Goal: Transaction & Acquisition: Purchase product/service

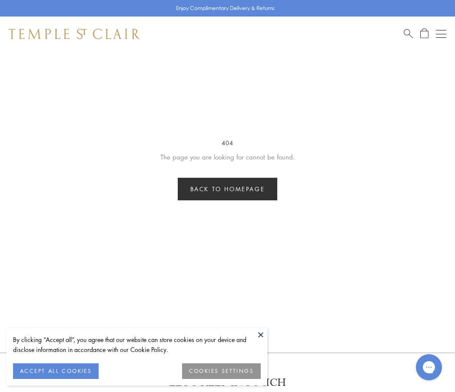
click at [399, 41] on div "Shop Shop Categories Amulets Pendants & Charms Lockets Chains & Leather Cords E…" at bounding box center [227, 33] width 455 height 35
click at [402, 30] on div "Shop Shop Categories Amulets Pendants & Charms Lockets Chains & Leather Cords E…" at bounding box center [227, 33] width 455 height 35
drag, startPoint x: 393, startPoint y: 34, endPoint x: 397, endPoint y: 33, distance: 4.4
click at [393, 34] on div "Shop Shop Categories Amulets Pendants & Charms Lockets Chains & Leather Cords E…" at bounding box center [227, 33] width 455 height 35
click at [403, 32] on div "Shop Shop Categories Amulets Pendants & Charms Lockets Chains & Leather Cords E…" at bounding box center [227, 33] width 455 height 35
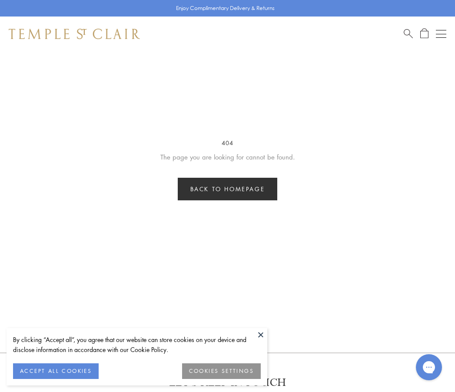
click at [408, 31] on span "Search" at bounding box center [407, 32] width 9 height 9
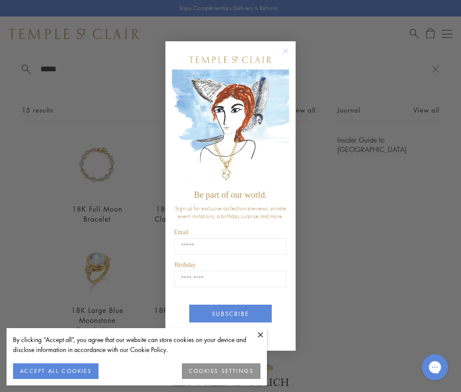
click at [340, 233] on div "Close dialog Be part of our world. Sign up for exclusive collection previews, p…" at bounding box center [230, 196] width 461 height 392
click at [283, 45] on form "Be part of our world. Sign up for exclusive collection previews, private event …" at bounding box center [230, 195] width 130 height 309
click at [282, 49] on circle "Close dialog" at bounding box center [285, 51] width 10 height 10
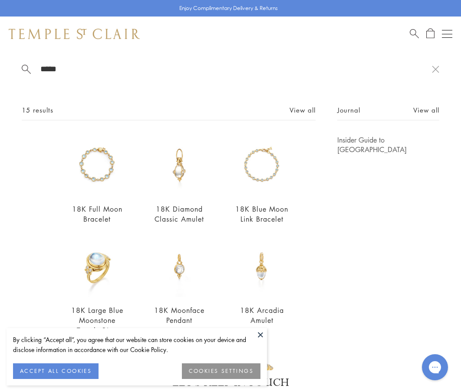
click at [29, 69] on span at bounding box center [26, 68] width 9 height 9
click at [41, 69] on input "*****" at bounding box center [236, 69] width 392 height 10
type input "*"
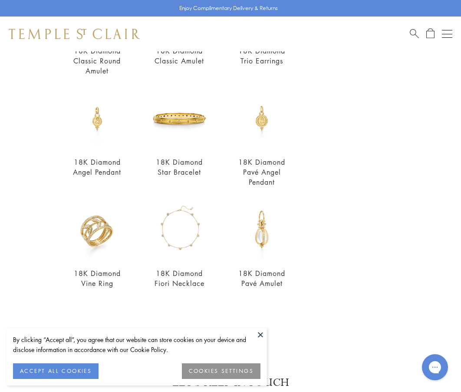
scroll to position [43, 0]
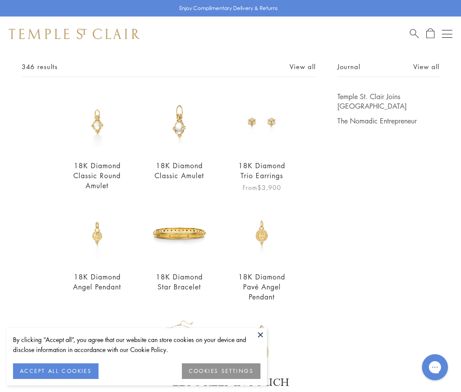
type input "*******"
click at [262, 131] on img at bounding box center [261, 122] width 61 height 61
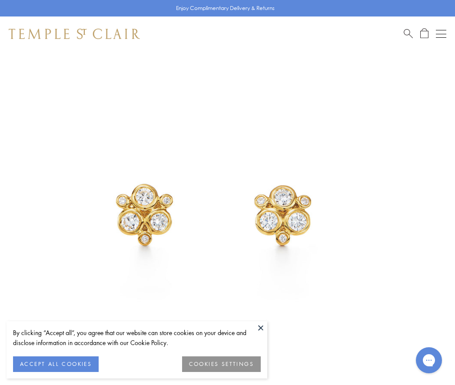
click at [260, 324] on button at bounding box center [260, 327] width 13 height 13
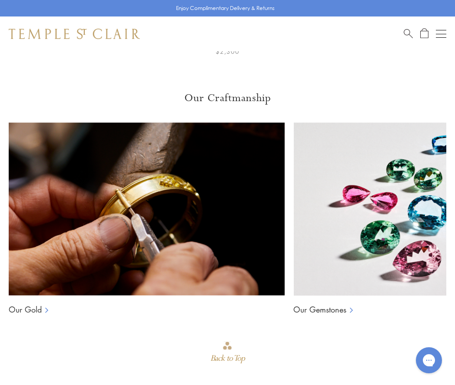
scroll to position [1006, 0]
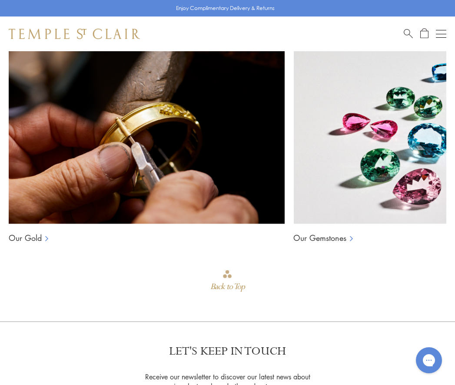
scroll to position [1267, 0]
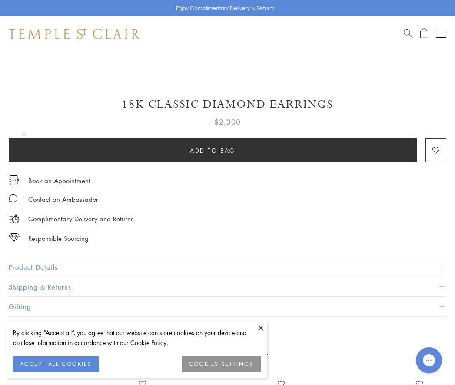
scroll to position [478, 0]
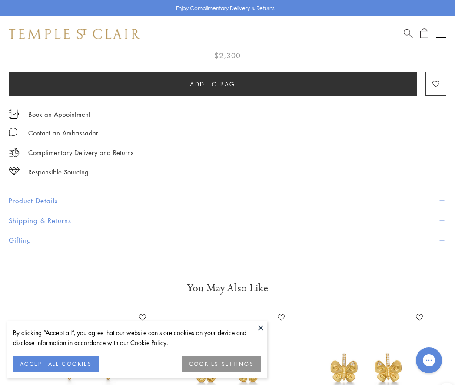
click at [24, 203] on button "Product Details" at bounding box center [227, 201] width 437 height 20
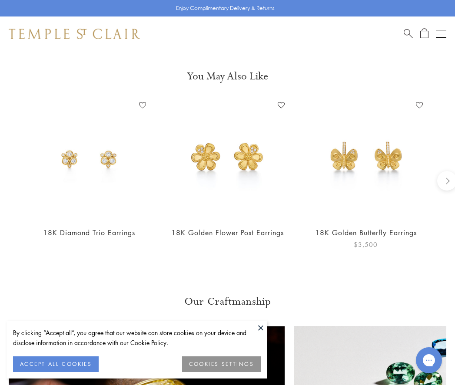
scroll to position [868, 0]
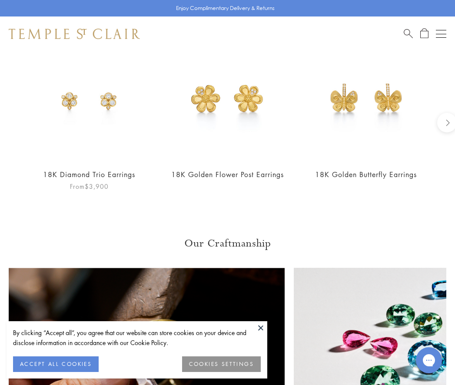
click at [80, 127] on img at bounding box center [89, 100] width 121 height 121
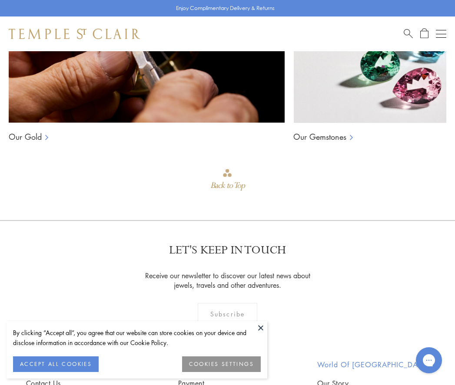
scroll to position [1311, 0]
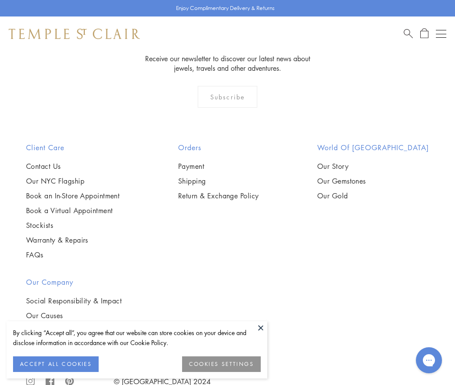
click at [402, 32] on div "Shop Shop Categories Amulets Pendants & Charms Lockets Chains & Leather Cords E…" at bounding box center [227, 33] width 455 height 35
